Goal: Information Seeking & Learning: Learn about a topic

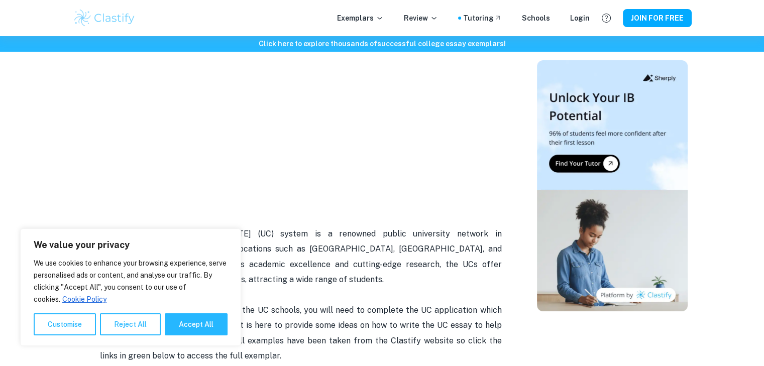
scroll to position [157, 0]
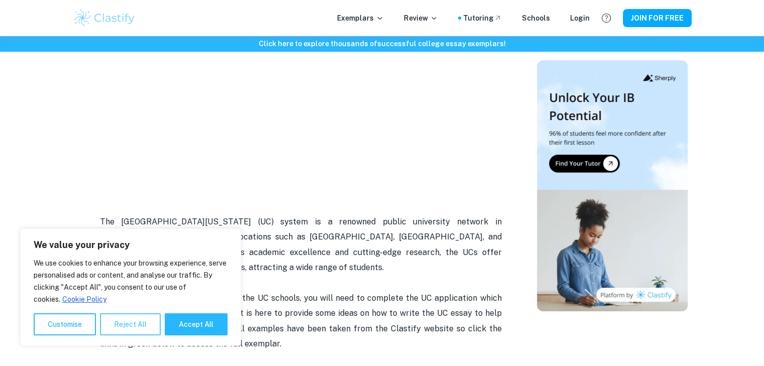
click at [143, 329] on button "Reject All" at bounding box center [130, 324] width 61 height 22
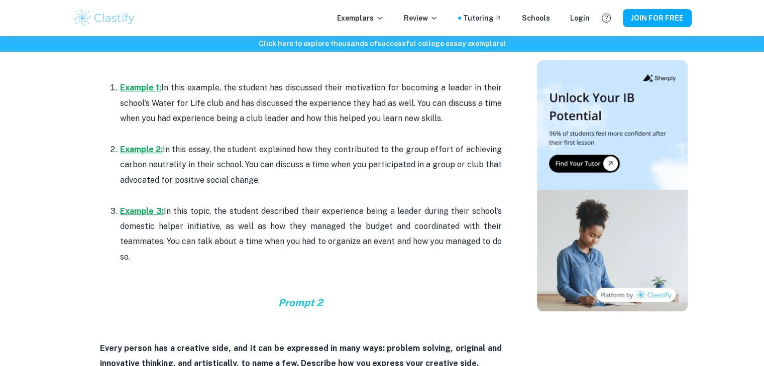
scroll to position [621, 0]
click at [146, 208] on u "Example 3:" at bounding box center [142, 211] width 44 height 10
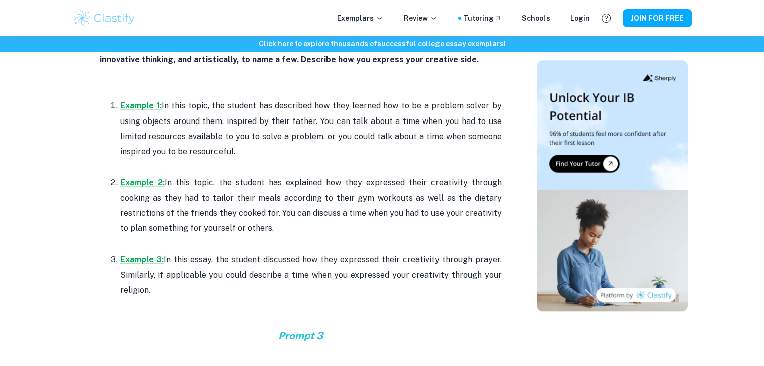
scroll to position [923, 0]
click at [136, 182] on u "Example 2:" at bounding box center [142, 184] width 45 height 10
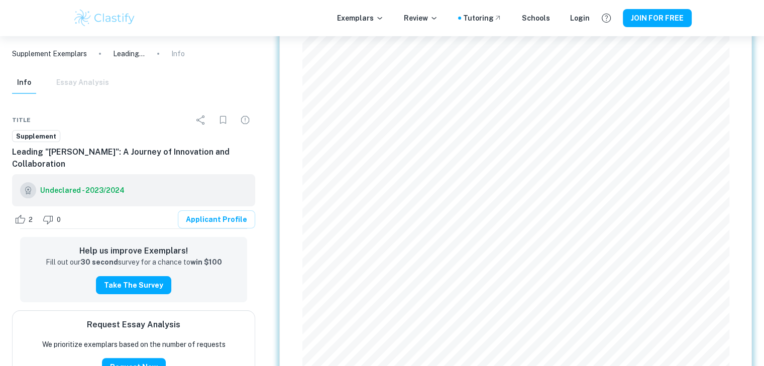
scroll to position [206, 0]
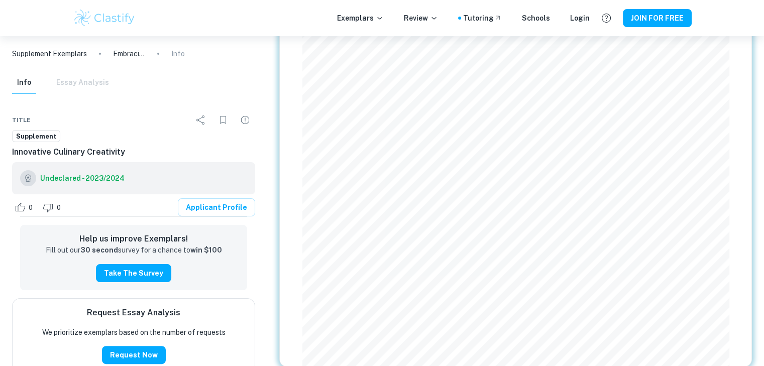
scroll to position [200, 0]
